Goal: Transaction & Acquisition: Purchase product/service

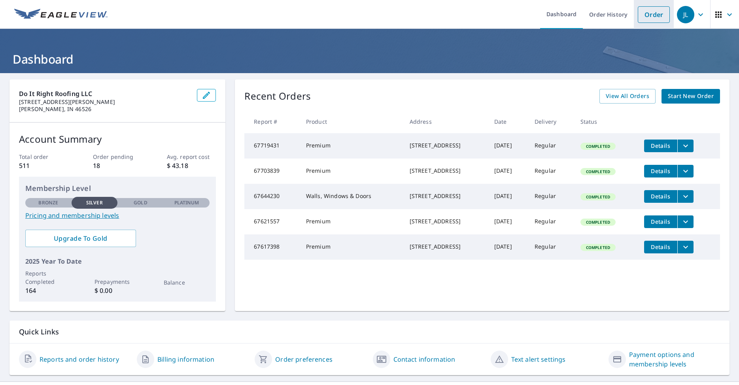
click at [643, 18] on link "Order" at bounding box center [653, 14] width 32 height 17
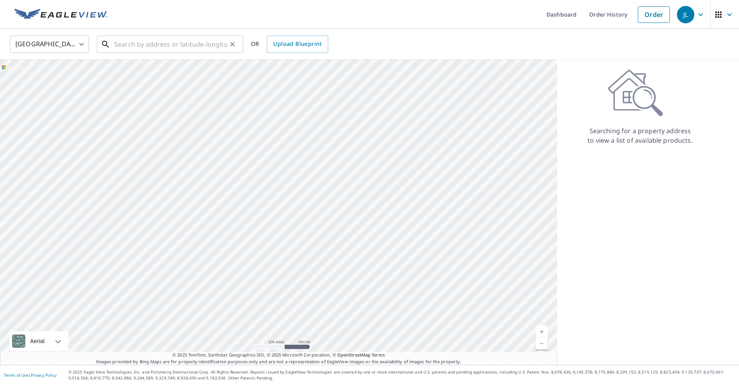
drag, startPoint x: 194, startPoint y: 44, endPoint x: 202, endPoint y: 45, distance: 8.0
click at [194, 44] on input "text" at bounding box center [170, 44] width 113 height 22
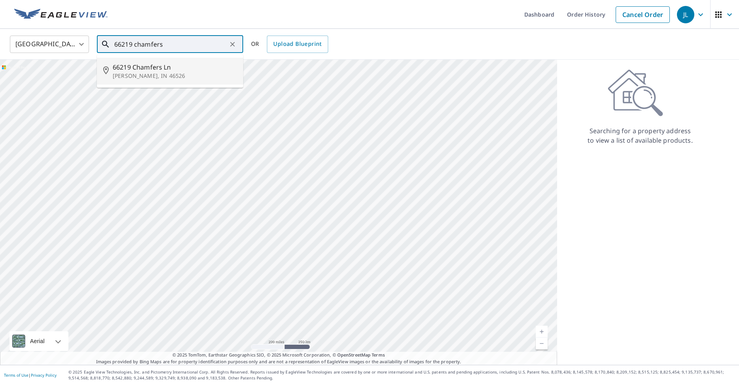
click at [215, 67] on span "66219 Chamfers Ln" at bounding box center [175, 66] width 124 height 9
type input "66219 Chamfers [PERSON_NAME], IN 46526"
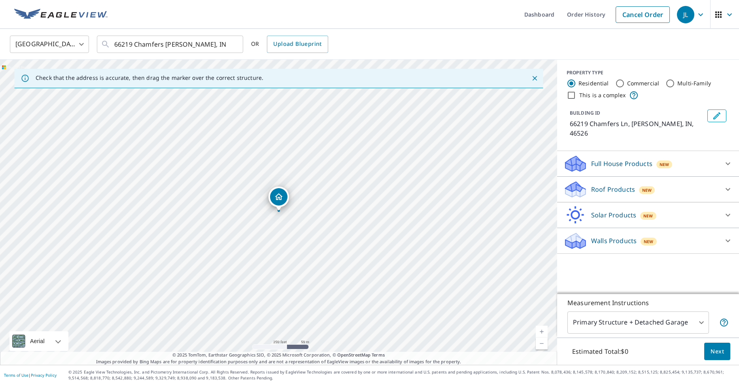
click at [659, 180] on div "Roof Products New" at bounding box center [640, 189] width 155 height 19
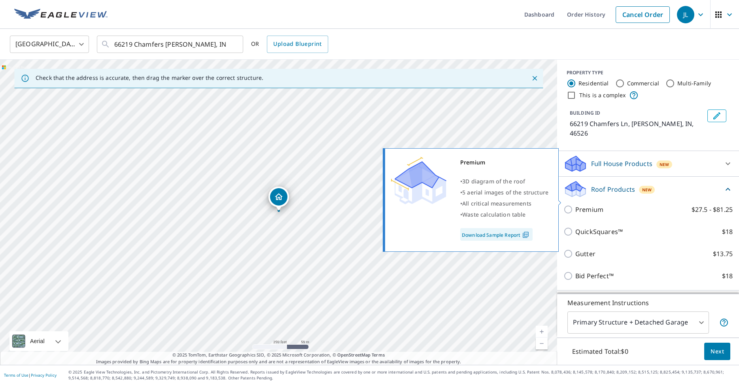
click at [569, 205] on input "Premium $27.5 - $81.25" at bounding box center [569, 209] width 12 height 9
checkbox input "true"
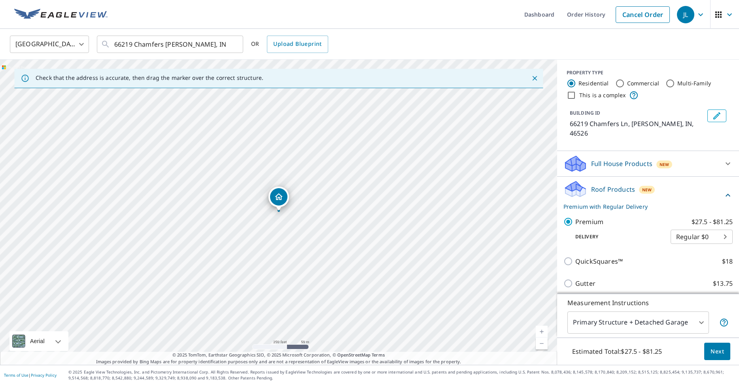
click at [641, 324] on body "JL JL Dashboard Order History Cancel Order JL [GEOGRAPHIC_DATA] US ​ 66219 Cham…" at bounding box center [369, 192] width 739 height 385
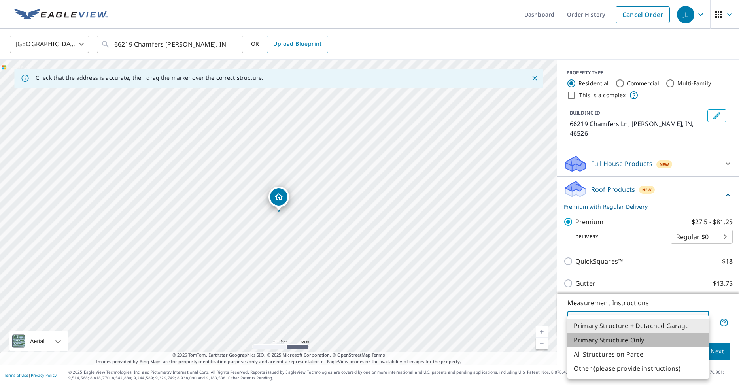
click at [639, 336] on li "Primary Structure Only" at bounding box center [637, 340] width 141 height 14
type input "2"
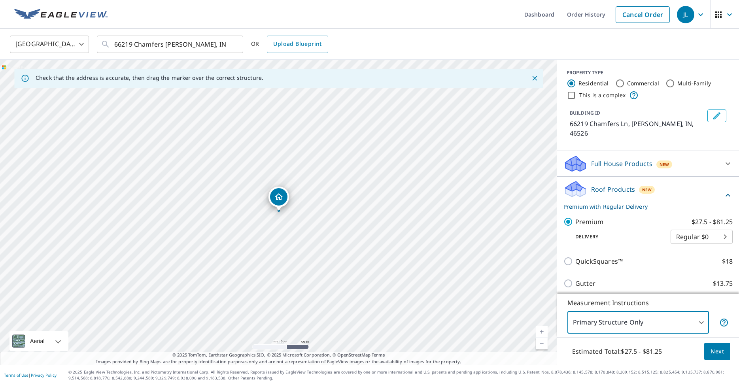
click at [724, 355] on button "Next" at bounding box center [717, 352] width 26 height 18
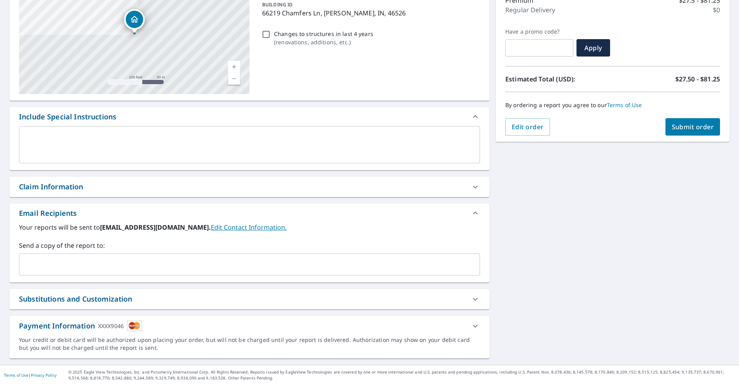
scroll to position [110, 0]
click at [380, 275] on div "​" at bounding box center [249, 264] width 461 height 22
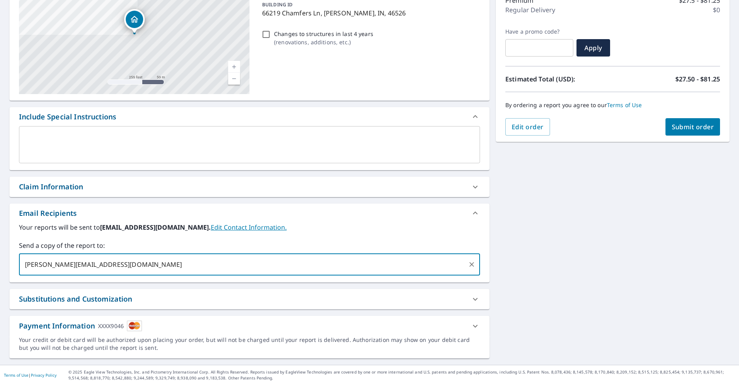
type input "aaron@roofmonkeyusa.com"
click at [681, 123] on span "Submit order" at bounding box center [692, 127] width 42 height 9
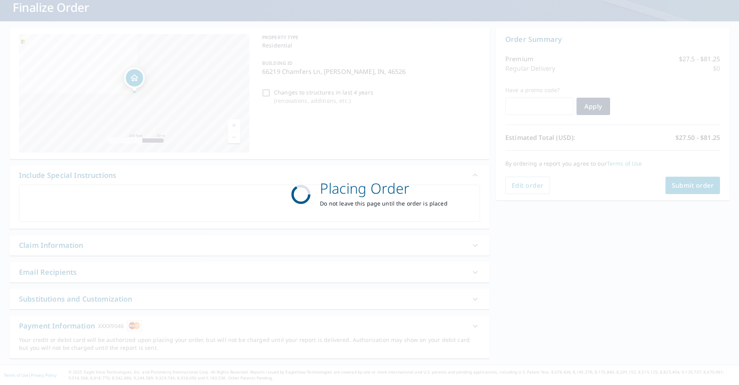
scroll to position [52, 0]
